Goal: Task Accomplishment & Management: Use online tool/utility

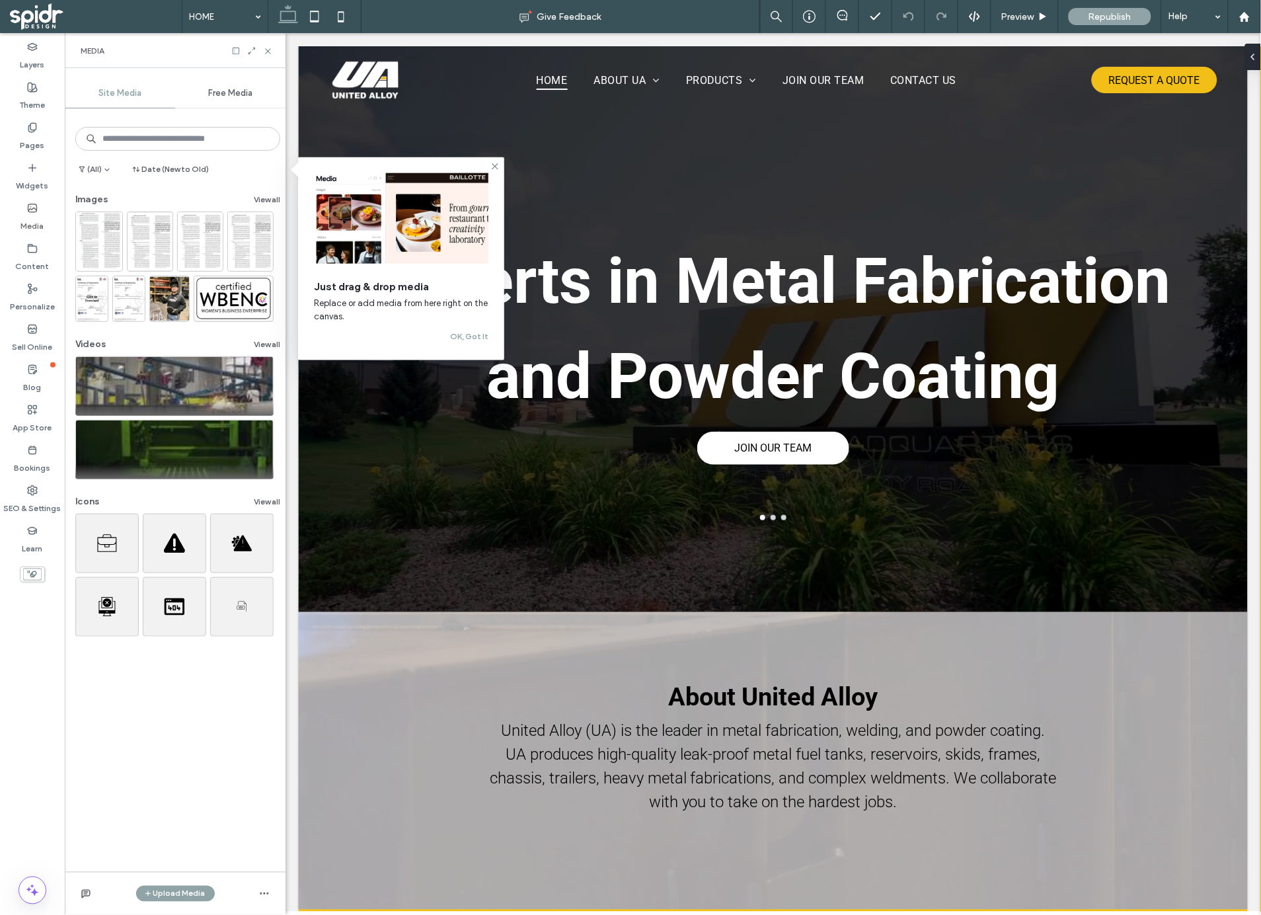
click at [256, 196] on button "View all" at bounding box center [267, 200] width 26 height 16
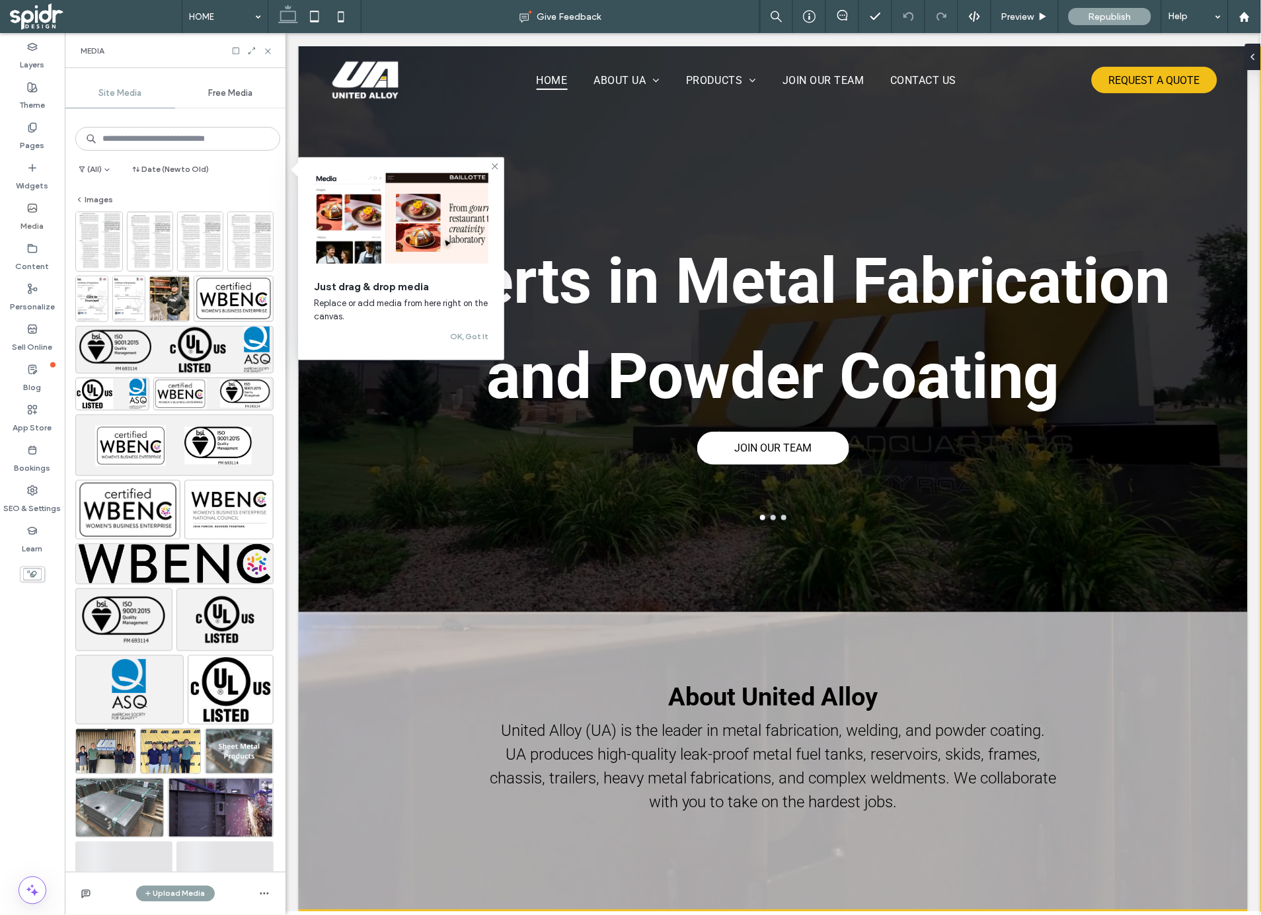
scroll to position [391, 0]
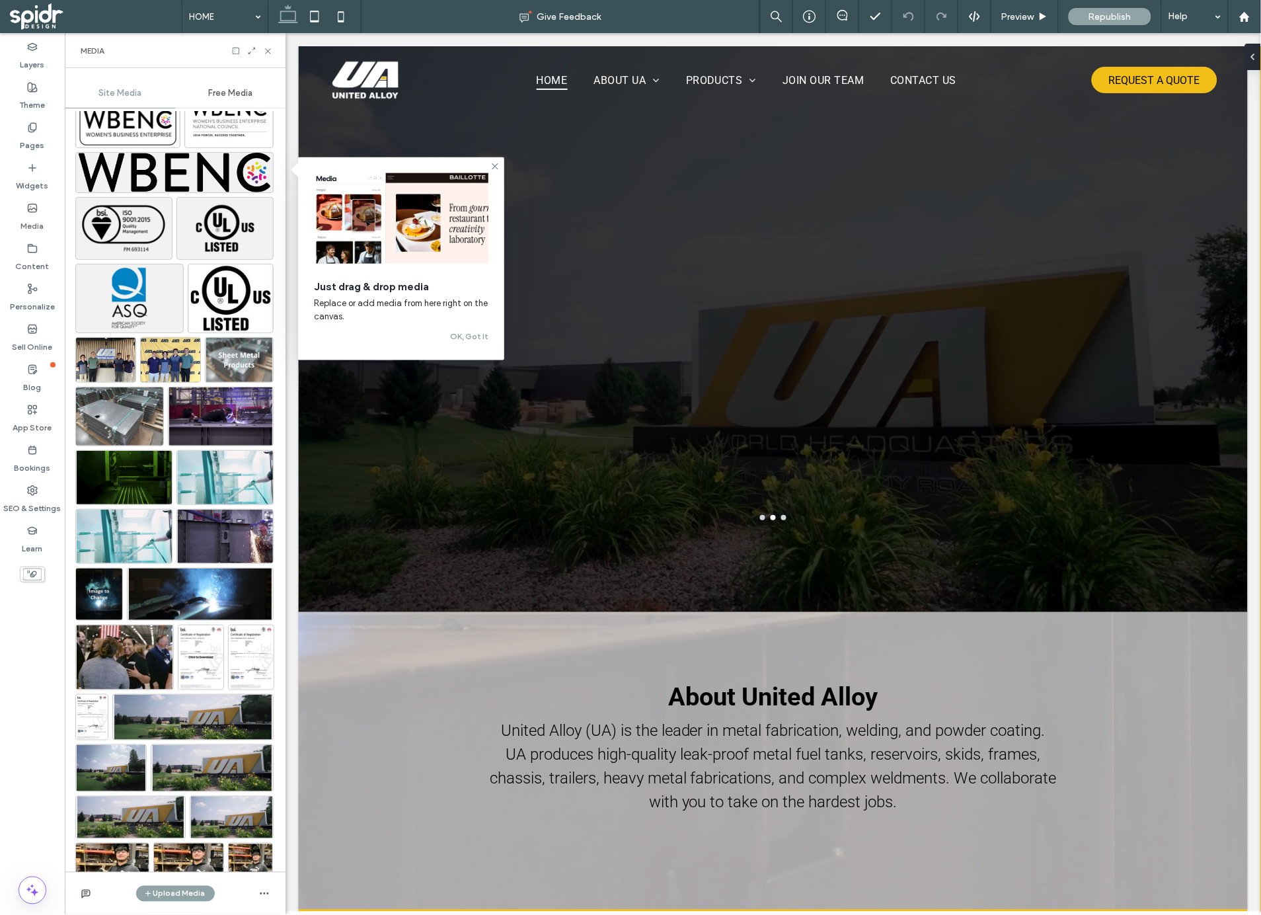
click at [20, 496] on label "SEO & Settings" at bounding box center [33, 505] width 58 height 19
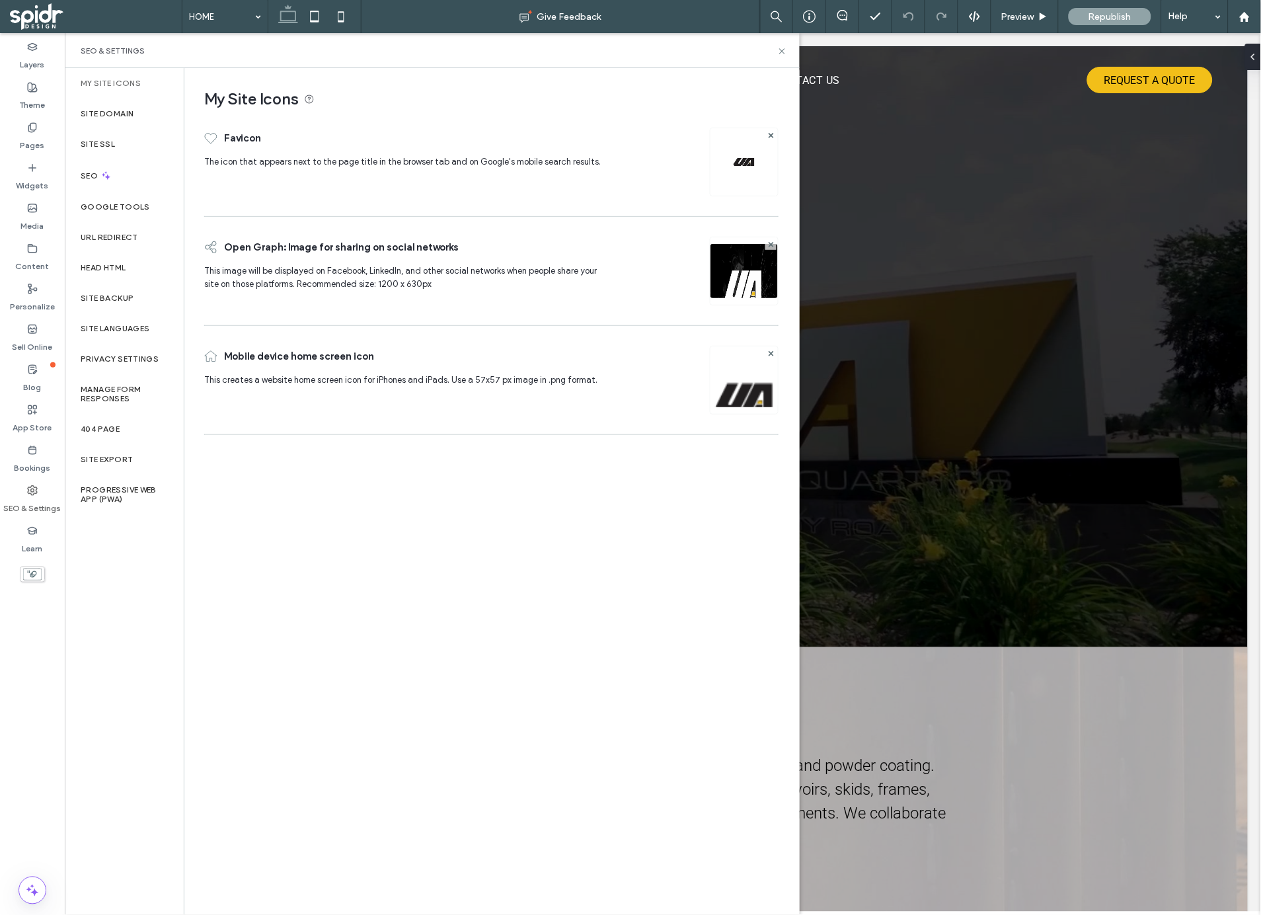
click at [134, 210] on label "Google Tools" at bounding box center [115, 206] width 69 height 9
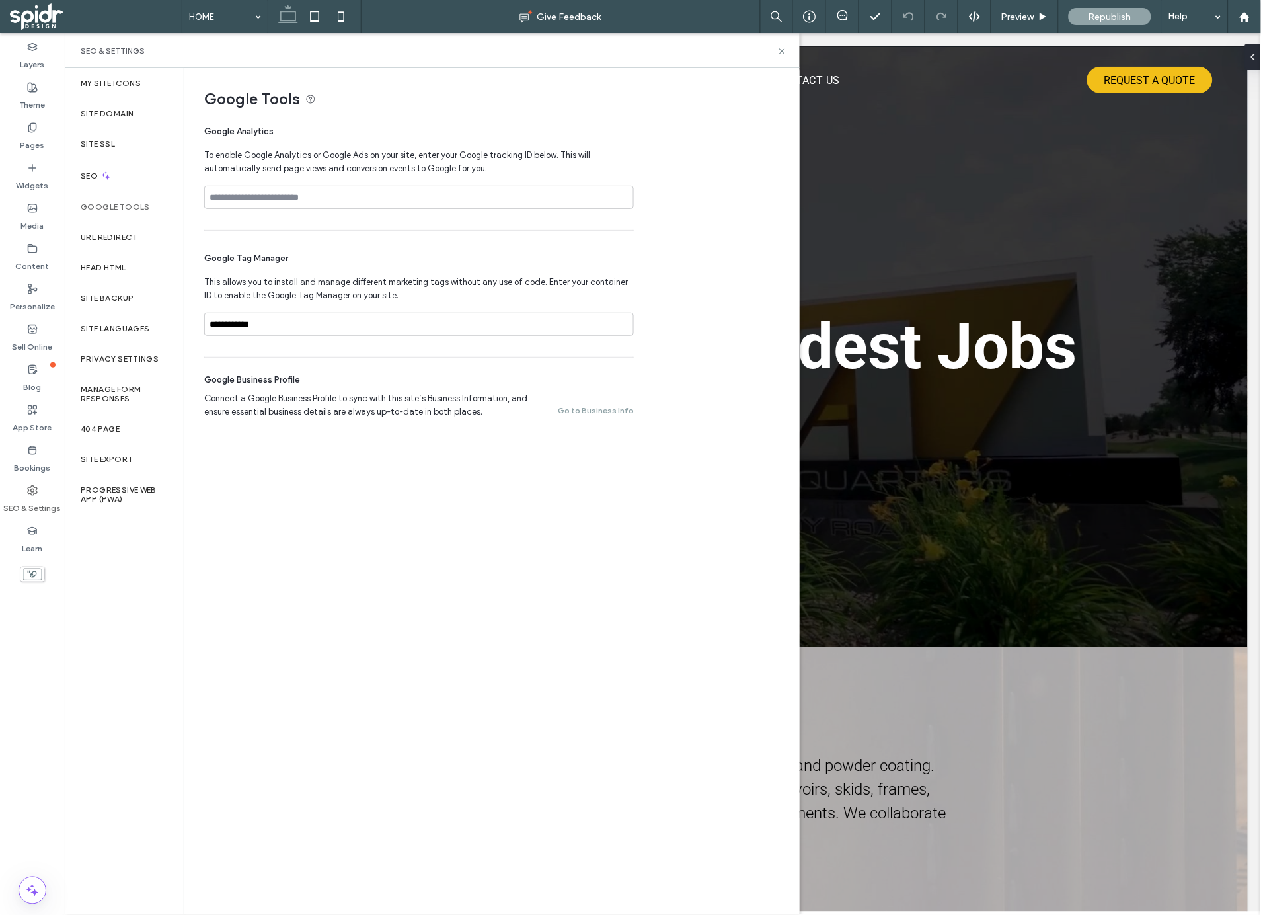
click at [44, 266] on label "Content" at bounding box center [33, 263] width 34 height 19
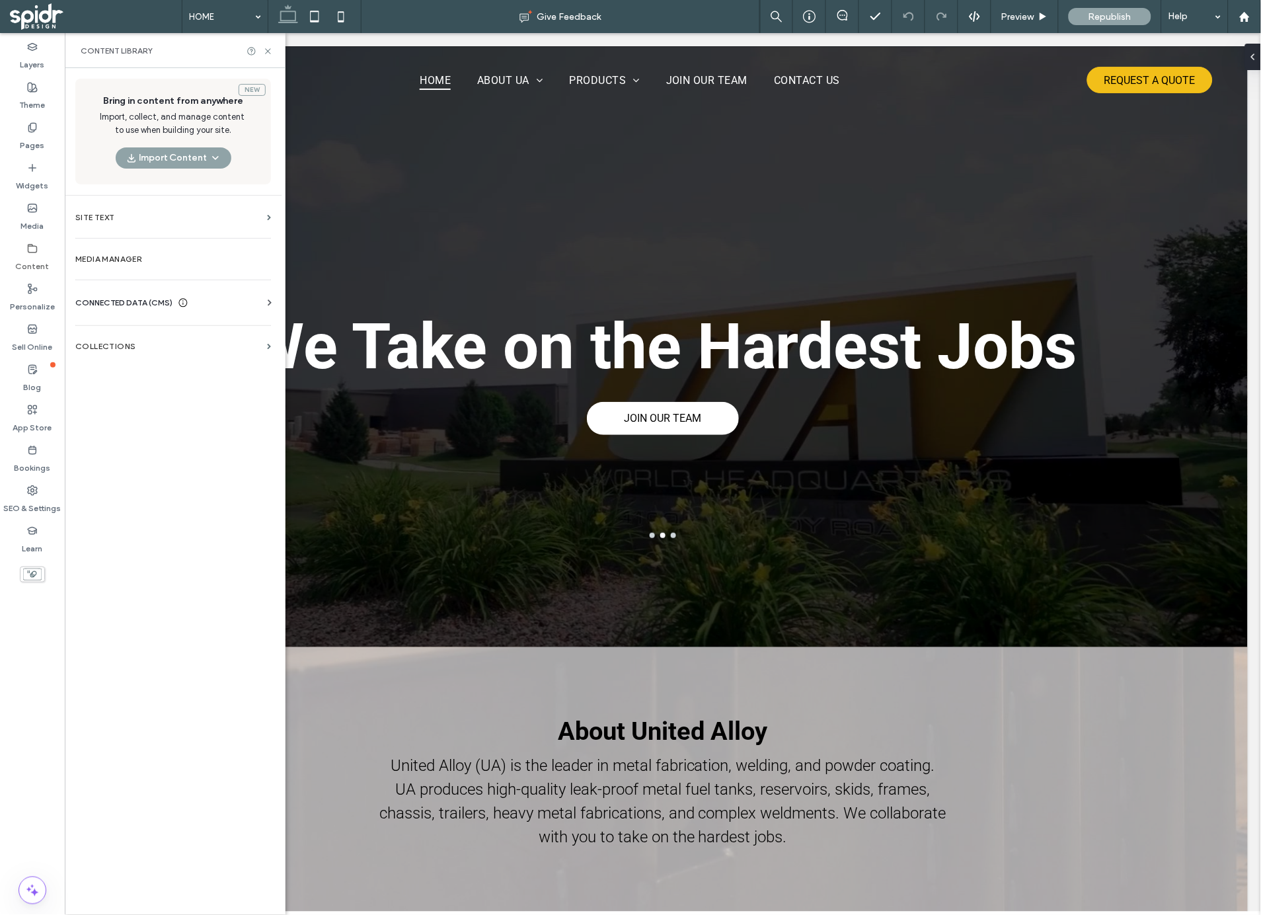
click at [171, 219] on label "Site Text" at bounding box center [168, 217] width 186 height 9
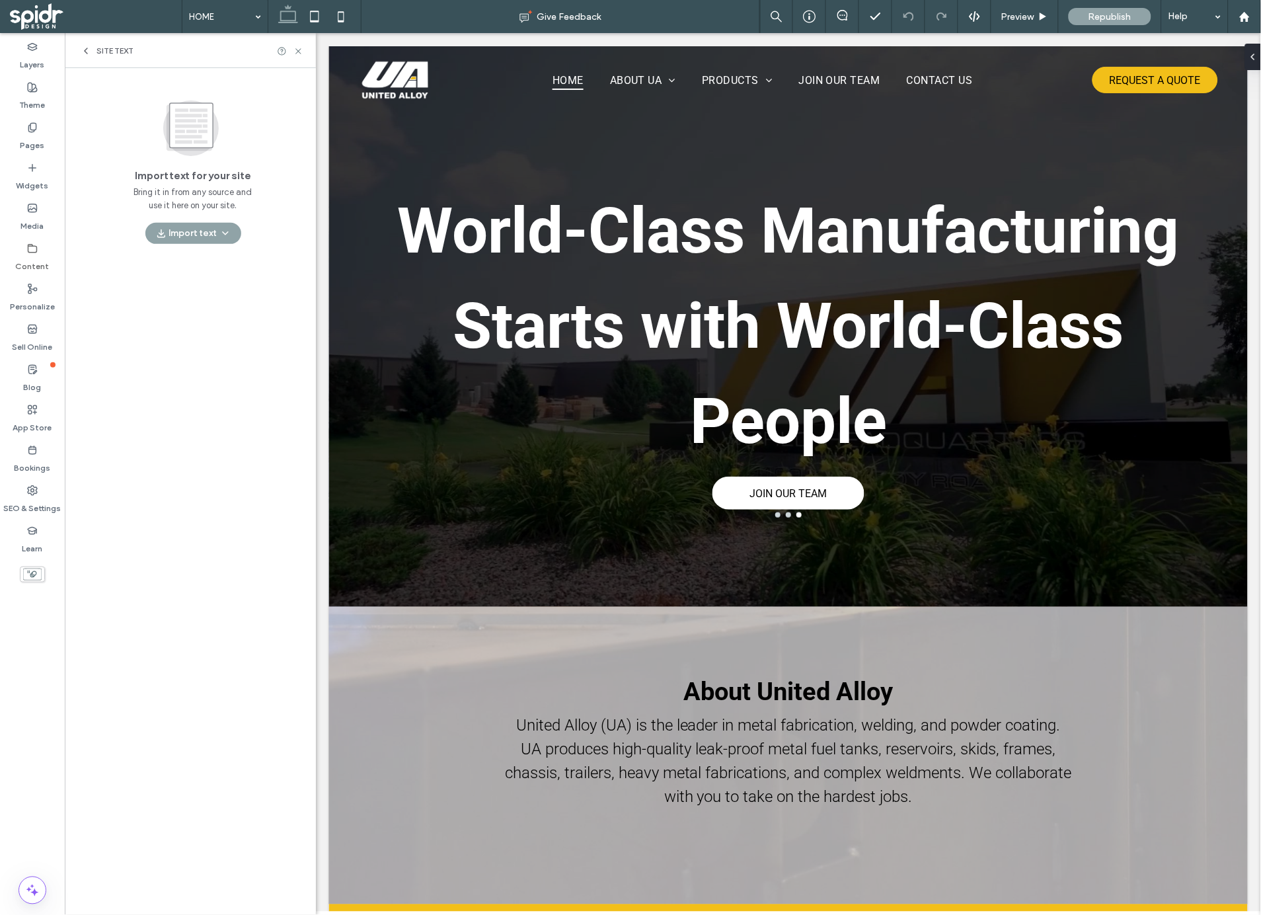
click at [101, 50] on span "Site Text" at bounding box center [115, 51] width 37 height 11
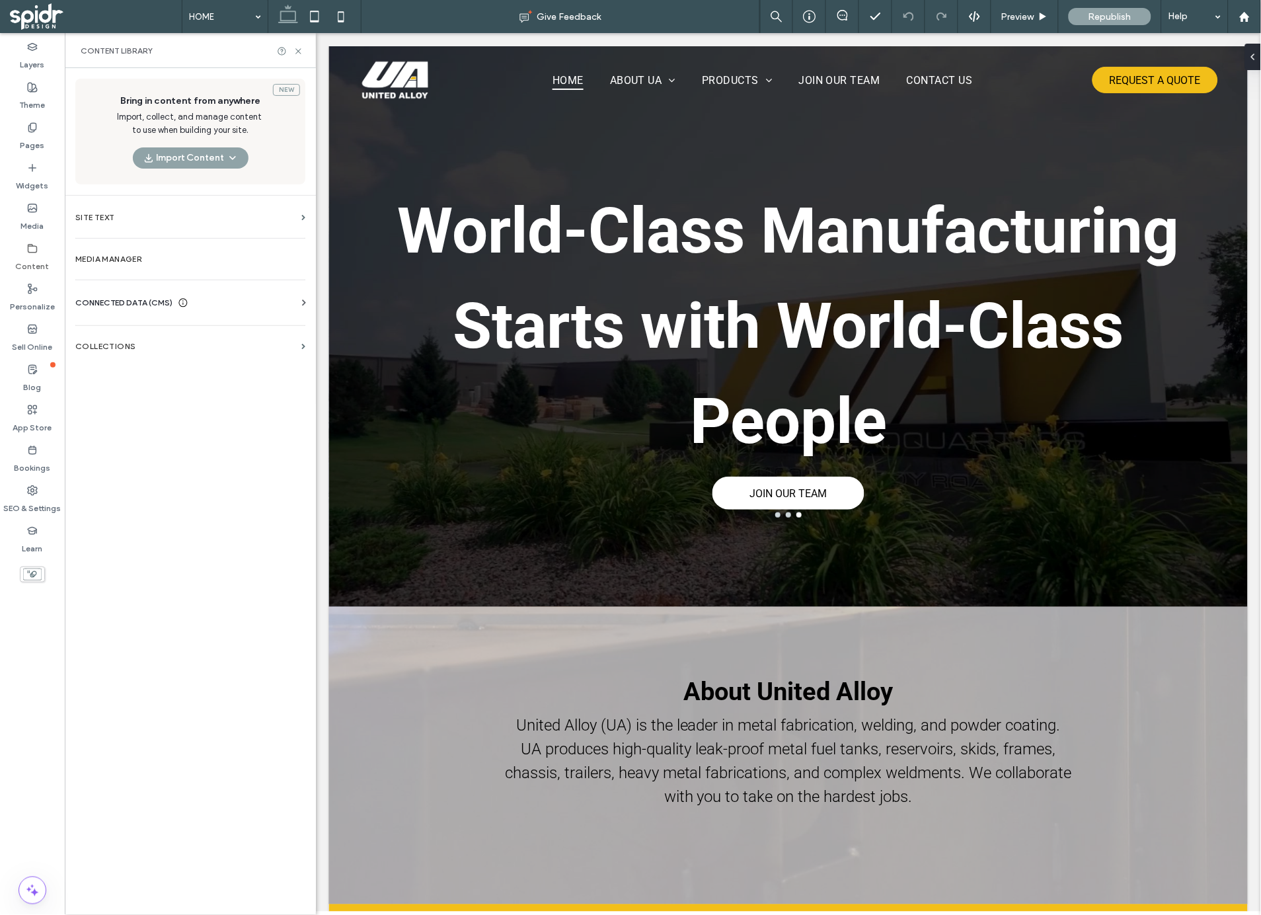
click at [136, 268] on section "Media Manager" at bounding box center [190, 259] width 251 height 30
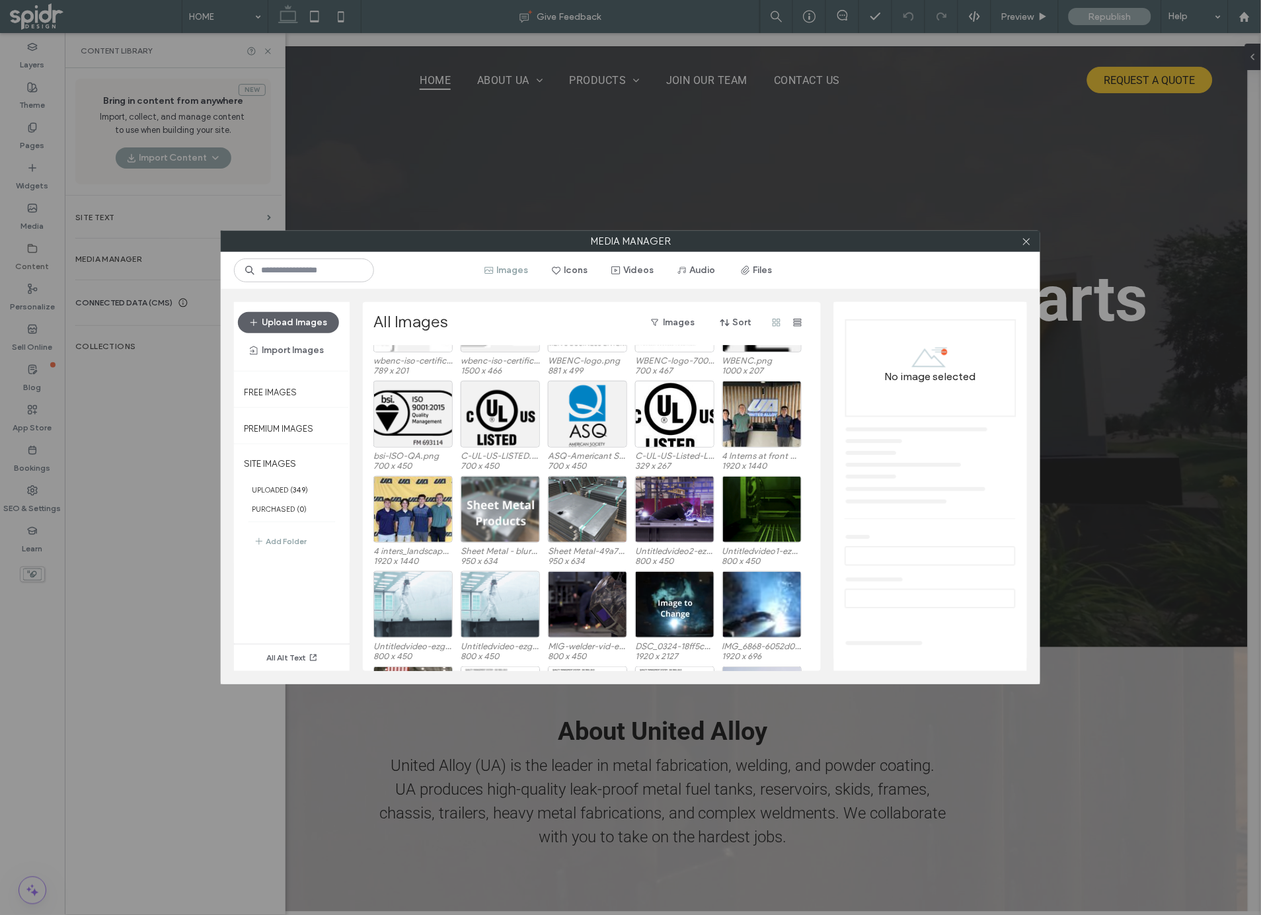
scroll to position [557, 0]
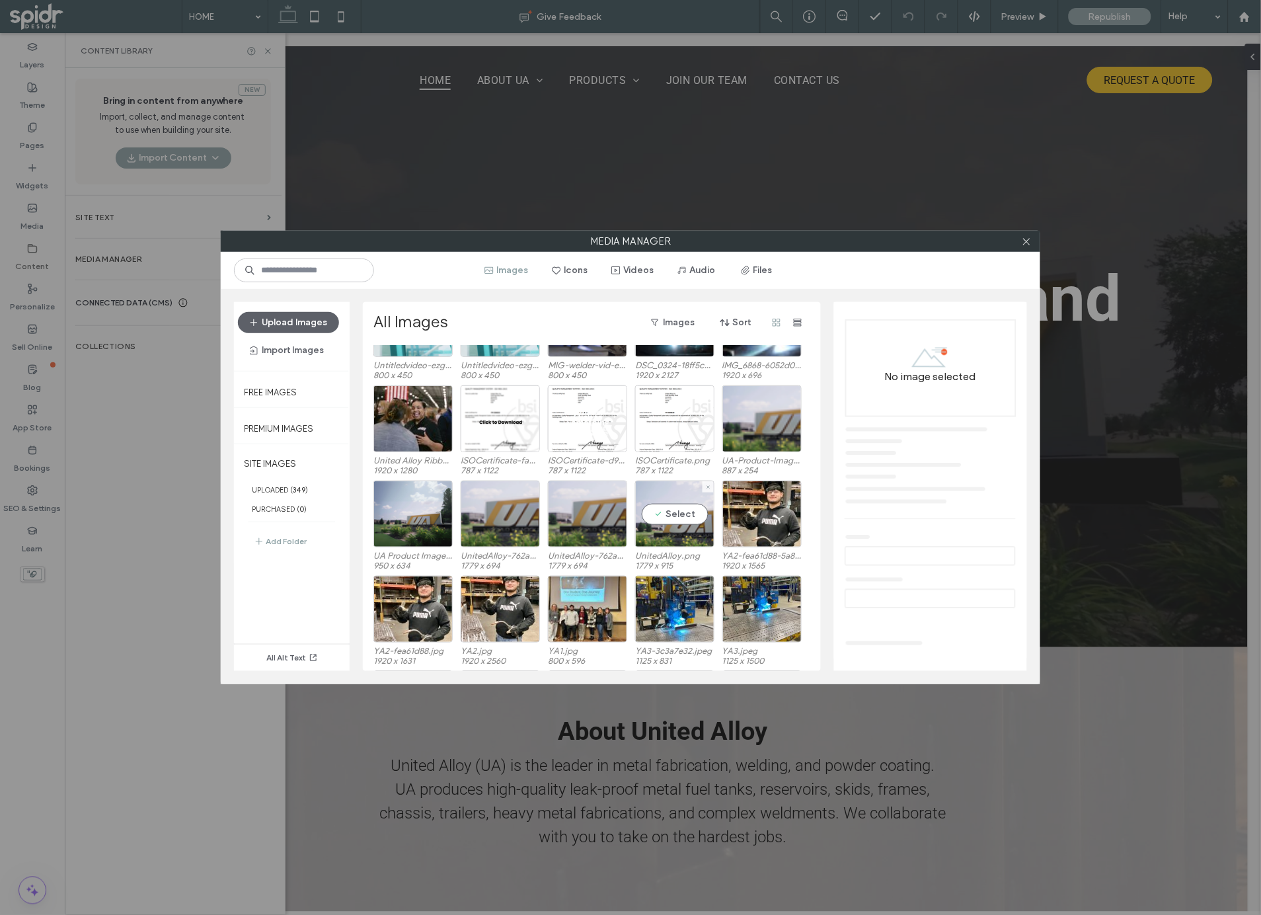
click at [666, 492] on div "Select" at bounding box center [674, 514] width 79 height 67
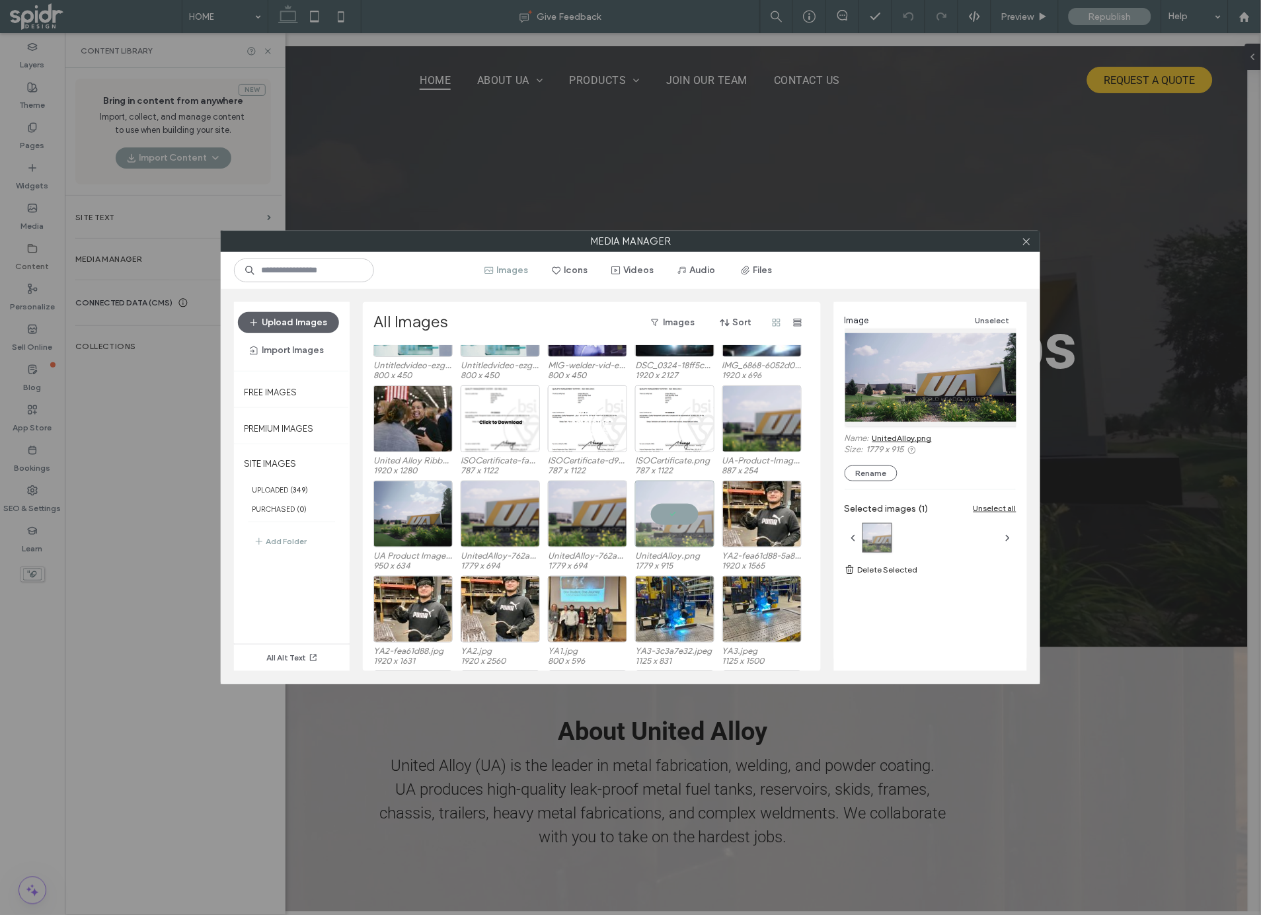
click at [1008, 536] on icon "button" at bounding box center [1008, 538] width 11 height 11
click at [767, 510] on div "Select" at bounding box center [761, 514] width 79 height 67
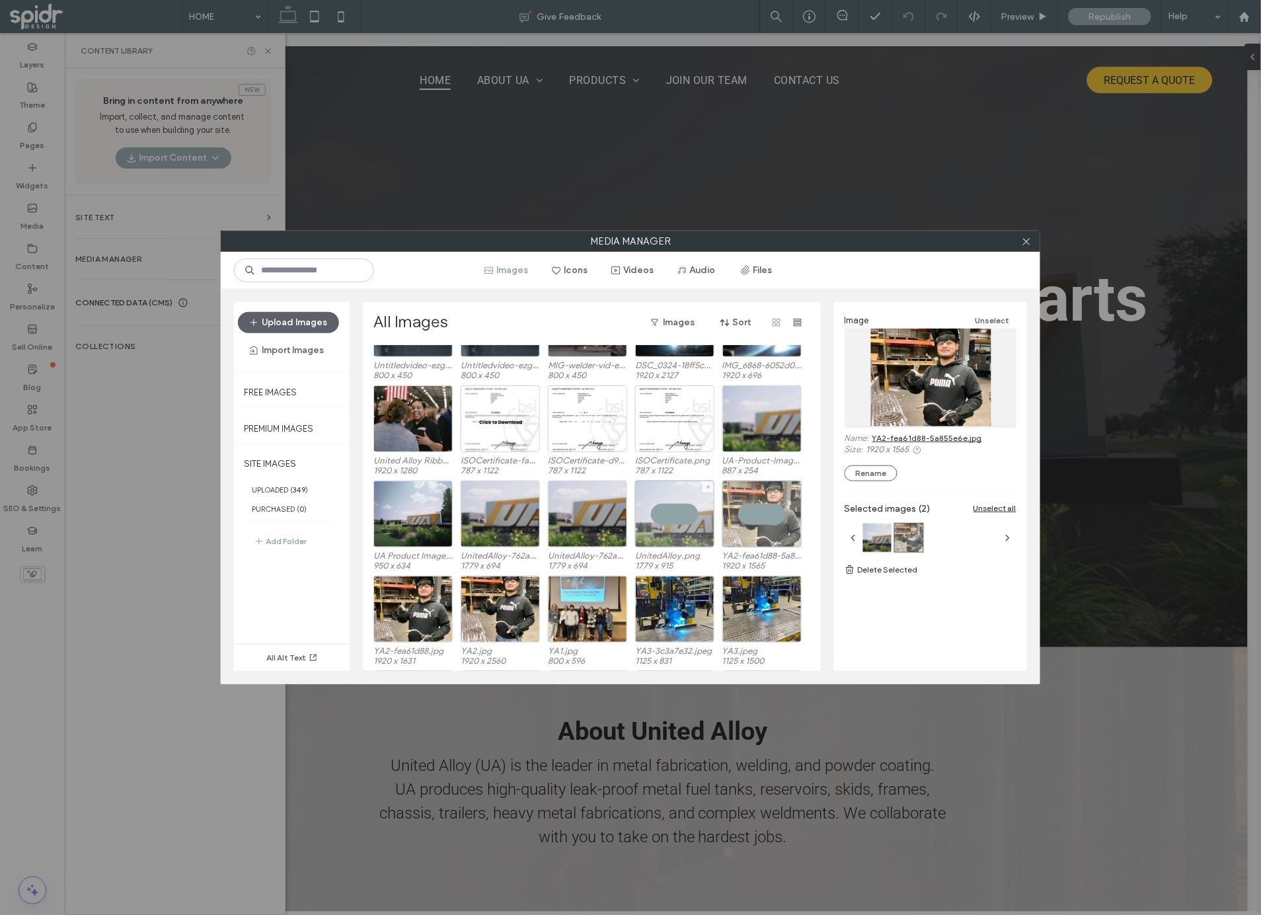
click at [676, 512] on div at bounding box center [674, 514] width 79 height 67
click at [915, 372] on div at bounding box center [931, 378] width 172 height 98
click at [295, 656] on button "All Alt Text" at bounding box center [292, 658] width 69 height 16
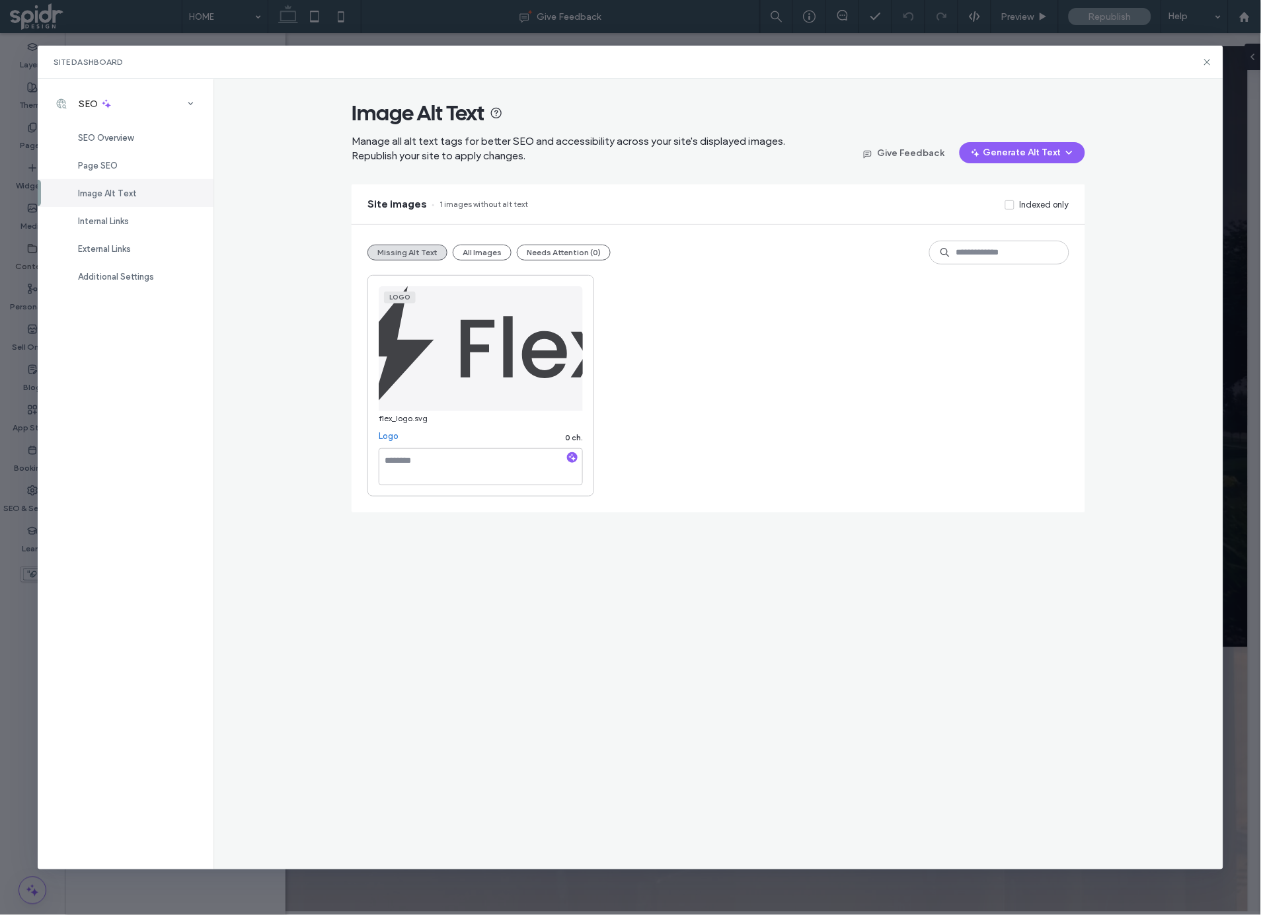
click at [475, 256] on button "All Images" at bounding box center [482, 253] width 59 height 16
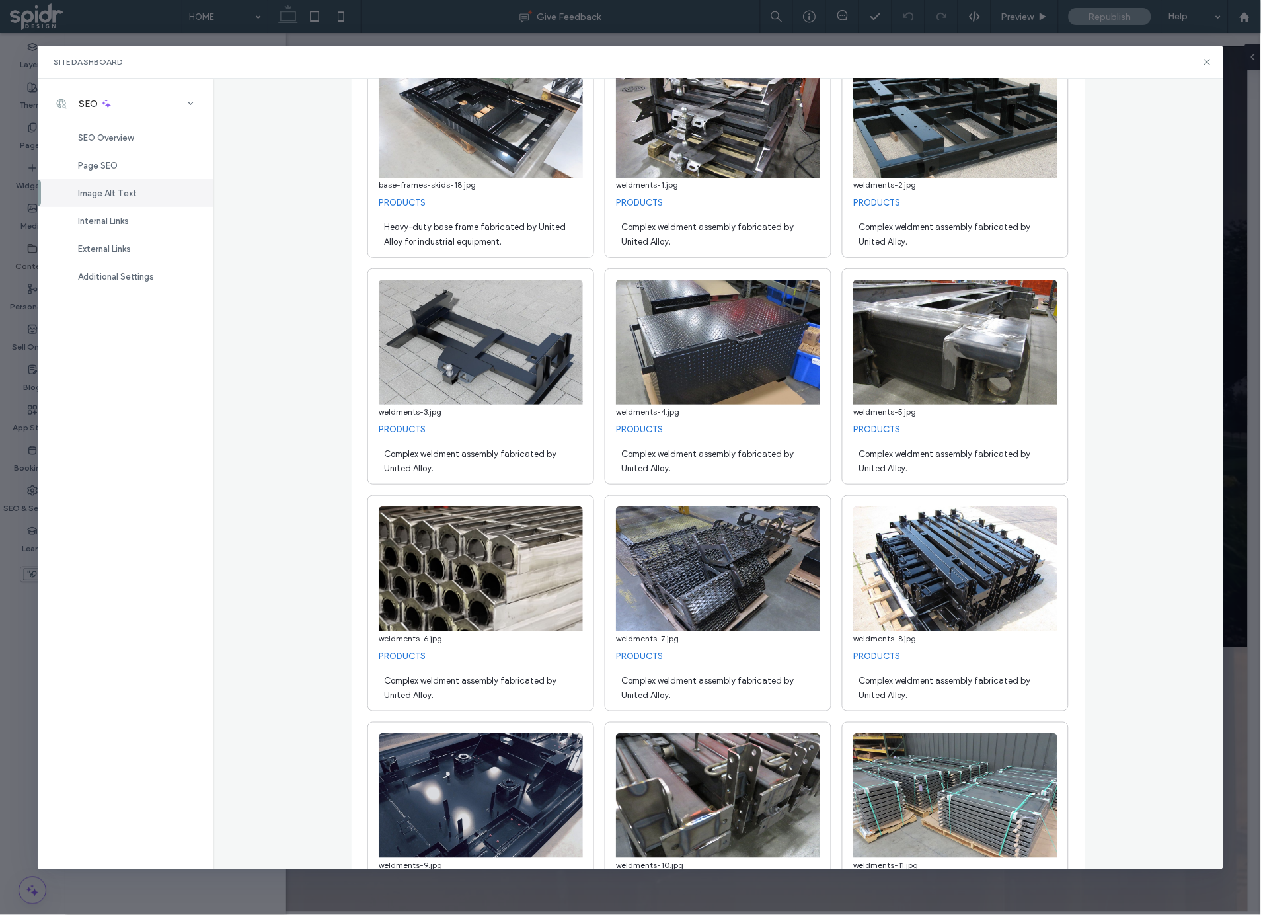
scroll to position [14444, 0]
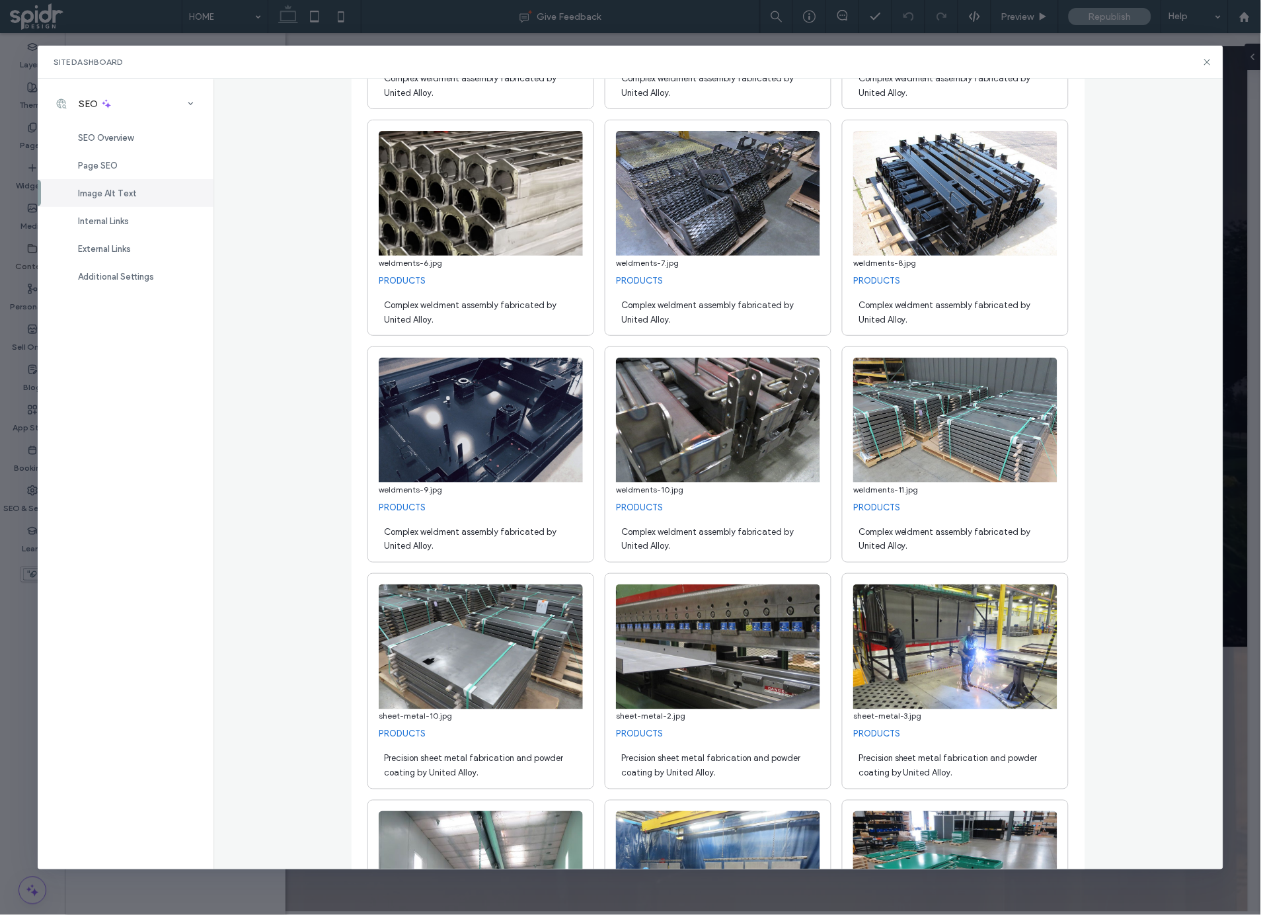
click at [1116, 428] on div "**********" at bounding box center [718, 474] width 1010 height 791
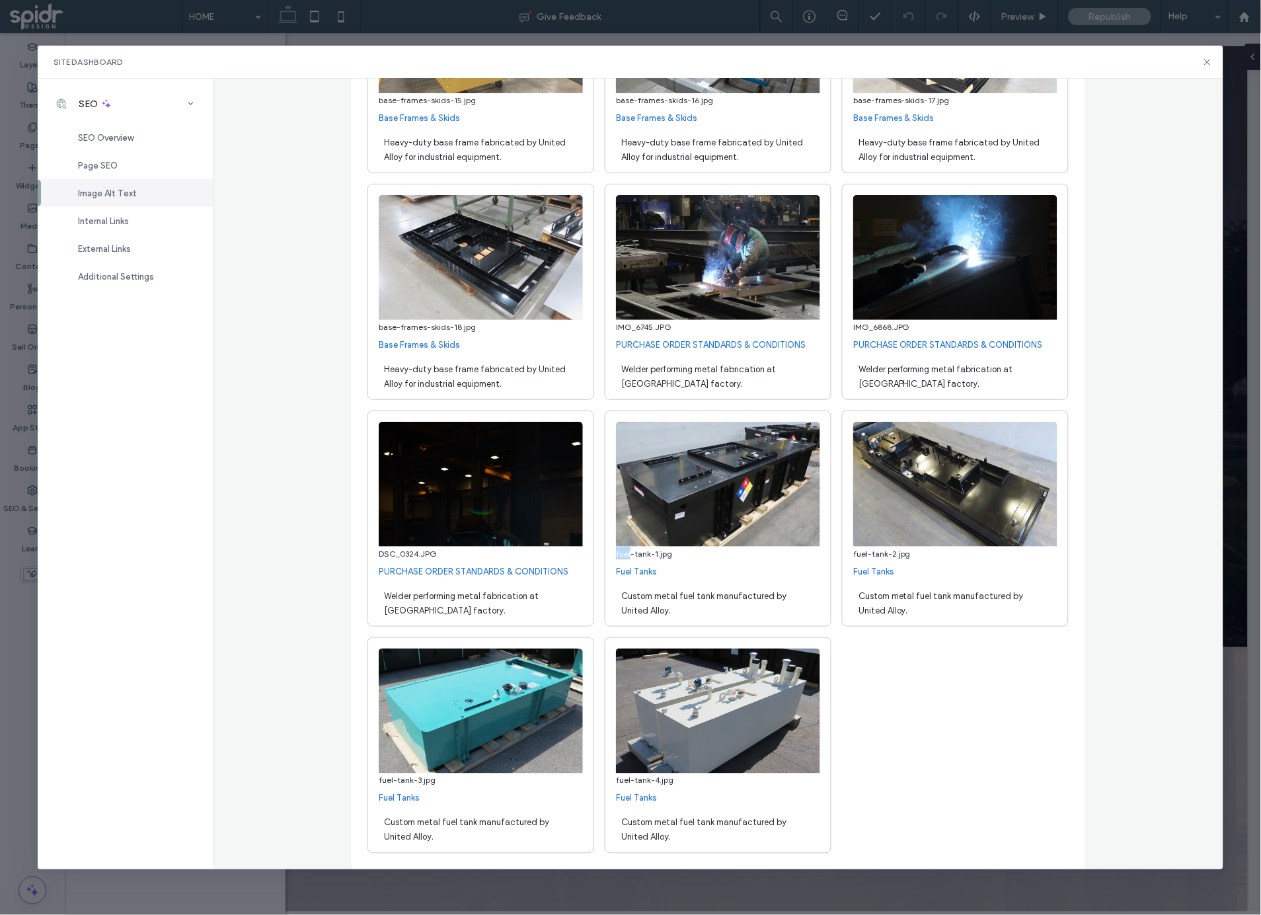
scroll to position [21502, 0]
